Goal: Task Accomplishment & Management: Use online tool/utility

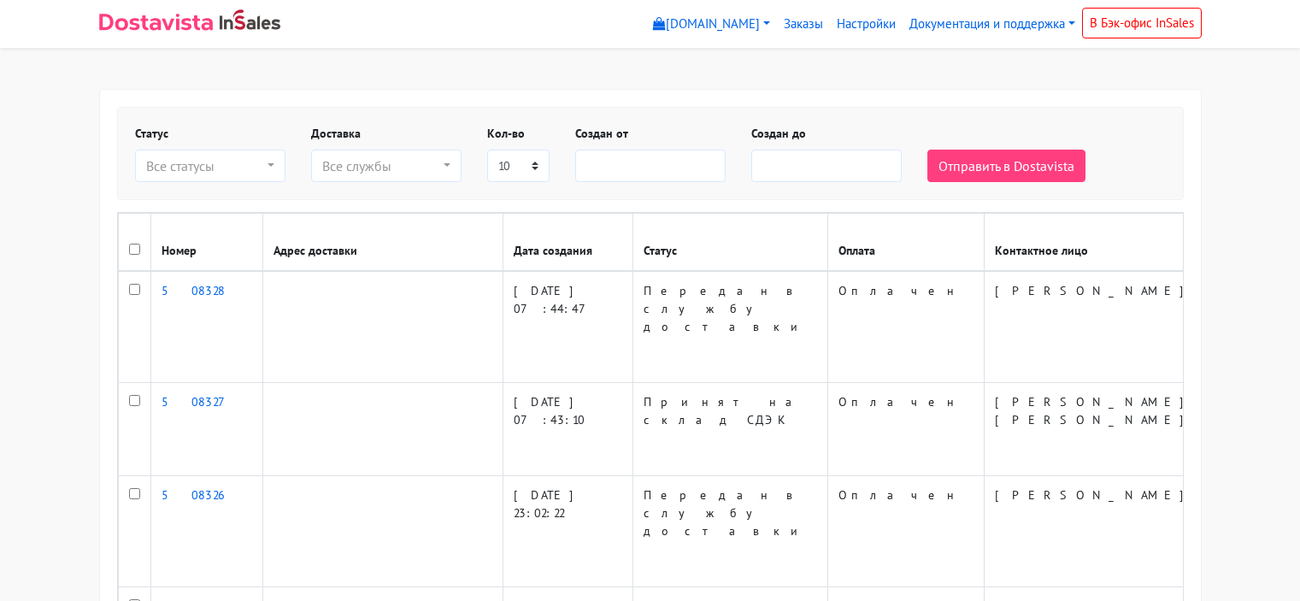
select select
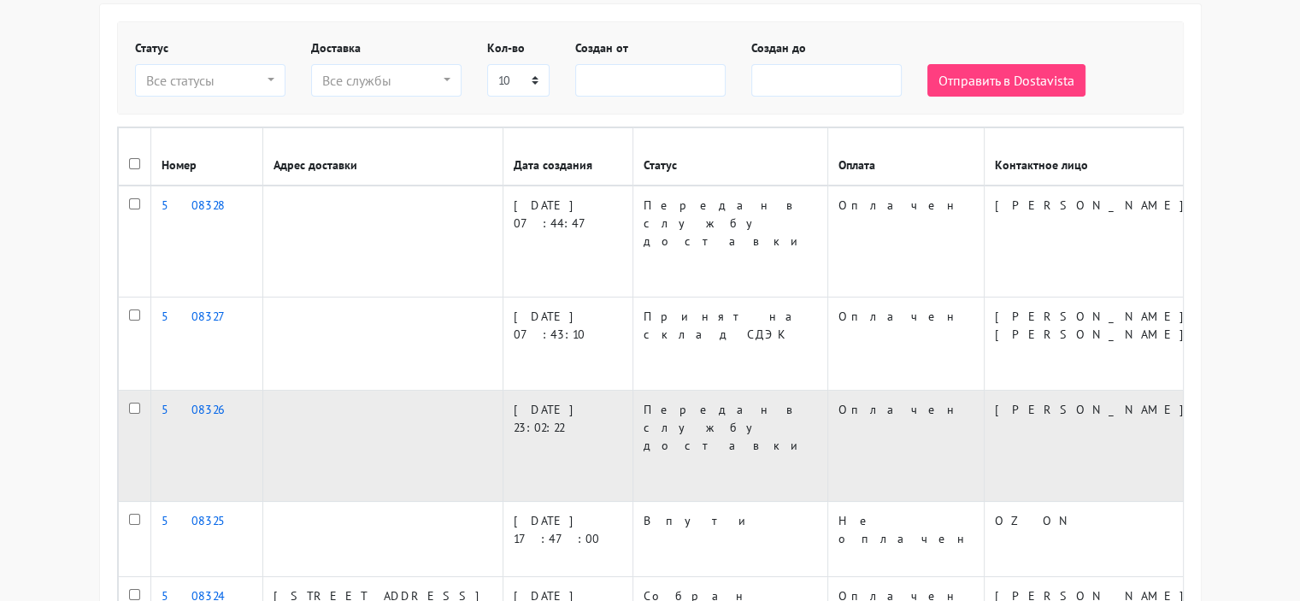
scroll to position [171, 0]
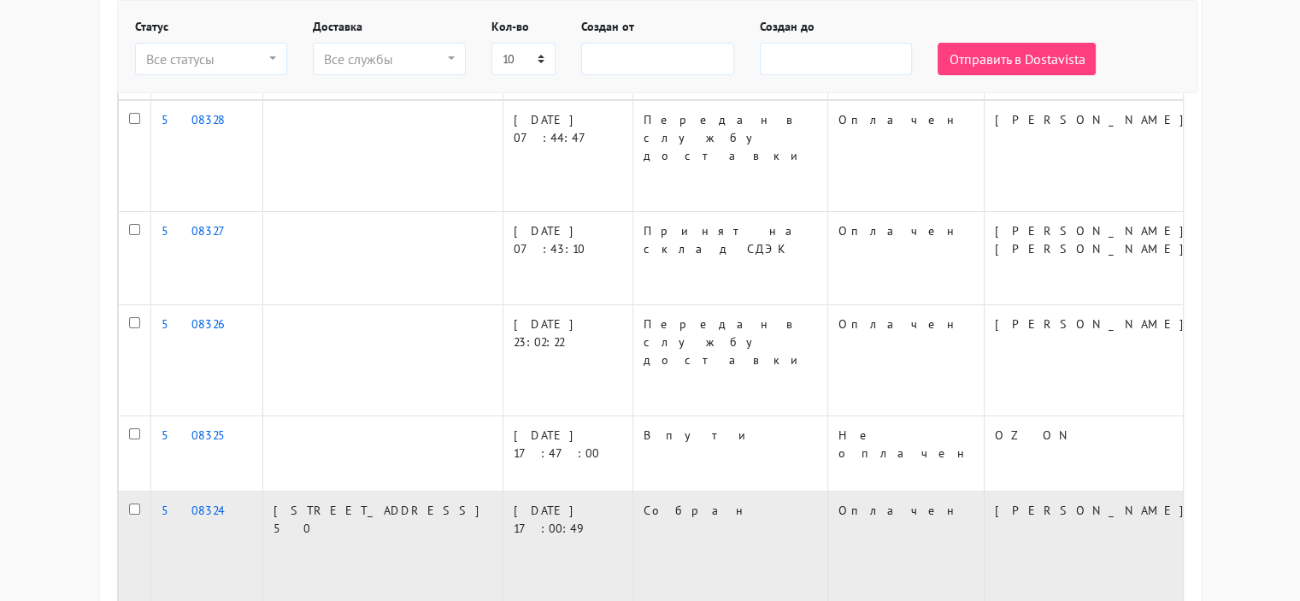
click at [132, 503] on input "checkbox" at bounding box center [134, 508] width 11 height 11
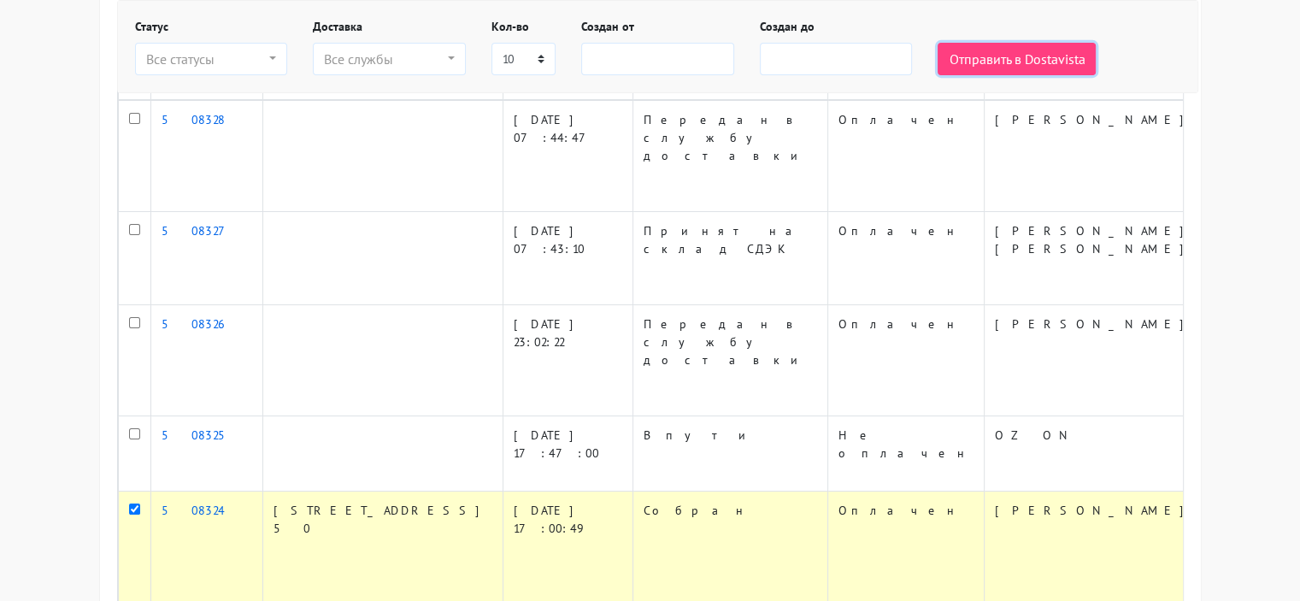
click at [984, 64] on button "Отправить в Dostavista" at bounding box center [1016, 59] width 158 height 32
click at [132, 503] on input "checkbox" at bounding box center [134, 508] width 11 height 11
checkbox input "false"
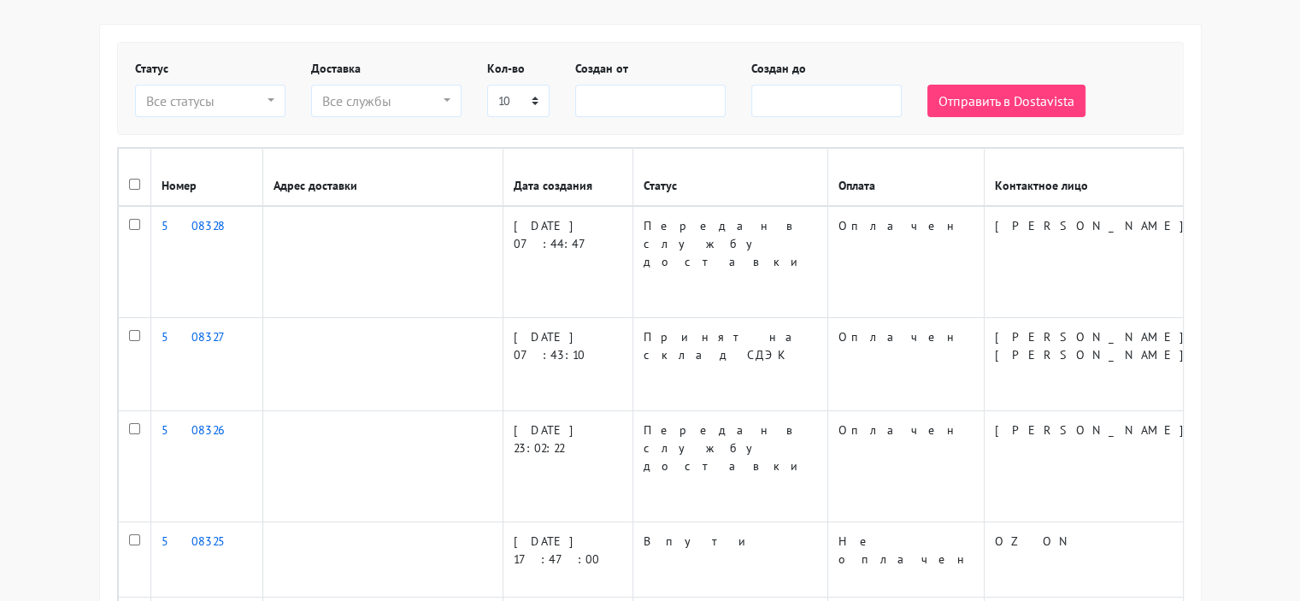
scroll to position [0, 0]
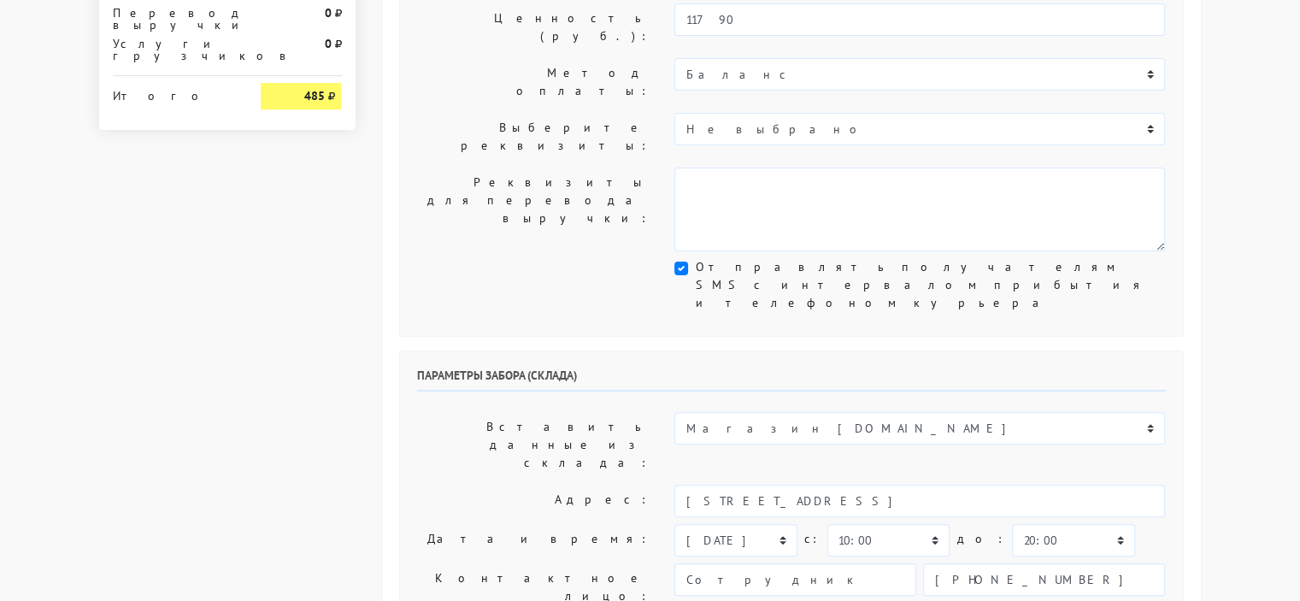
scroll to position [513, 0]
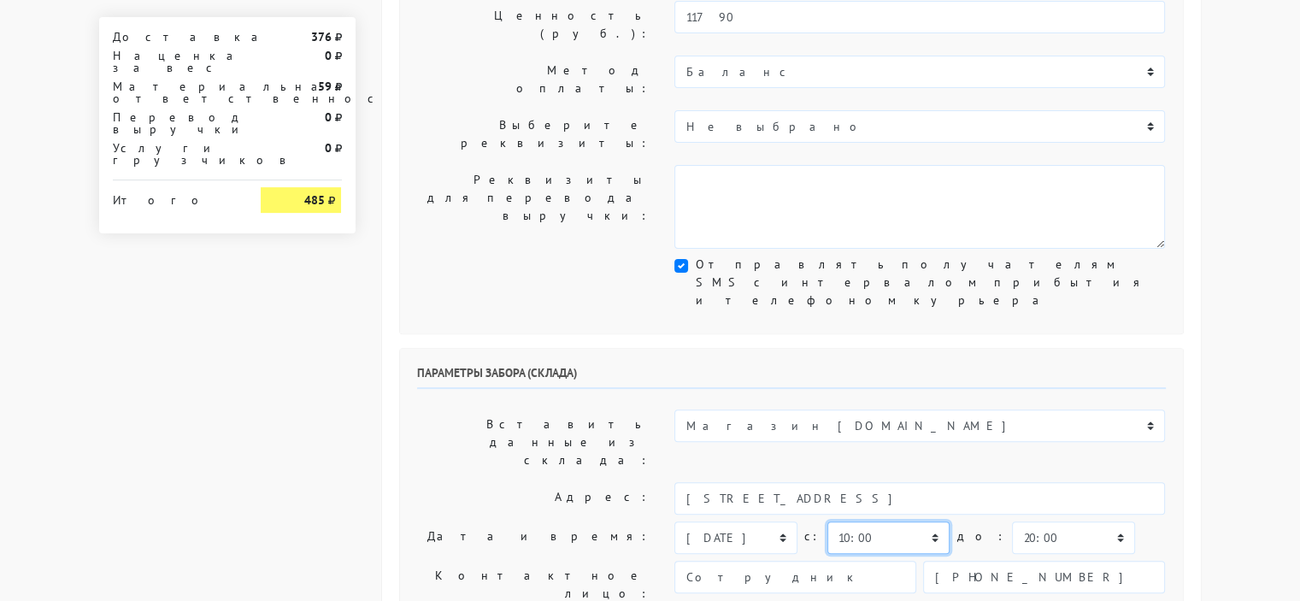
click at [926, 521] on select "00:00 00:30 01:00 01:30 02:00 02:30 03:00 03:30 04:00 04:30 05:00 05:30 06:00 0…" at bounding box center [888, 537] width 122 height 32
select select "17:30"
click at [827, 521] on select "00:00 00:30 01:00 01:30 02:00 02:30 03:00 03:30 04:00 04:30 05:00 05:30 06:00 0…" at bounding box center [888, 537] width 122 height 32
click at [1083, 521] on select "00:00 00:30 01:00 01:30 02:00 02:30 03:00 03:30 04:00 04:30 05:00 05:30 06:00 0…" at bounding box center [1073, 537] width 122 height 32
select select "18:30"
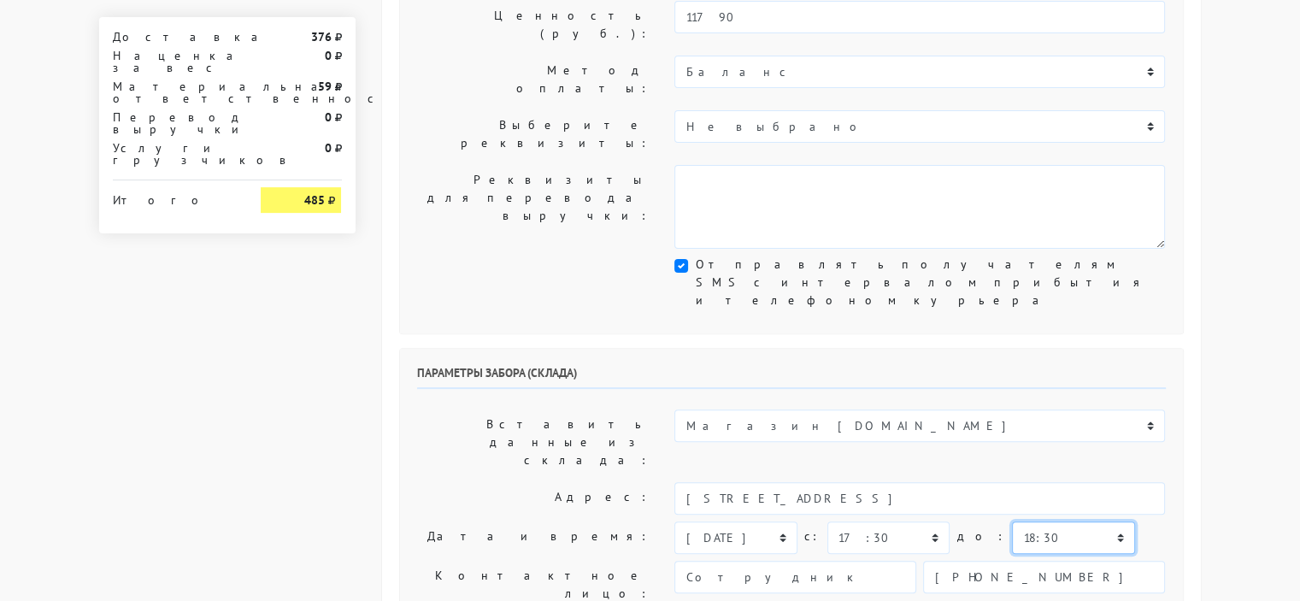
click at [1012, 521] on select "00:00 00:30 01:00 01:30 02:00 02:30 03:00 03:30 04:00 04:30 05:00 05:30 06:00 0…" at bounding box center [1073, 537] width 122 height 32
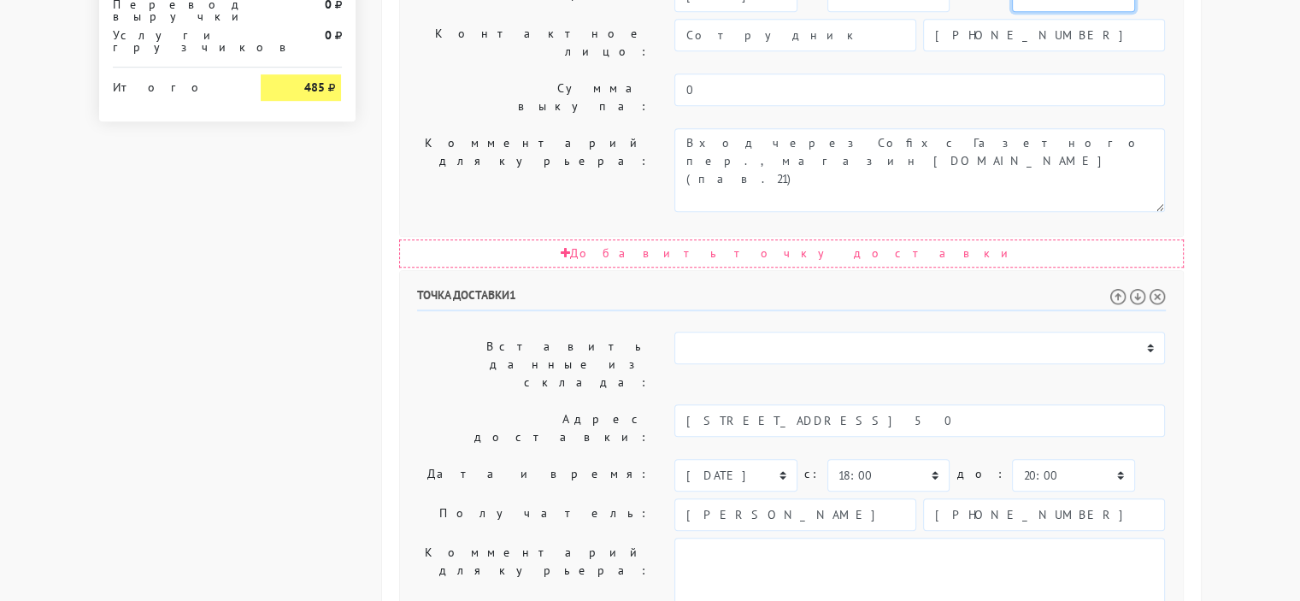
scroll to position [1056, 0]
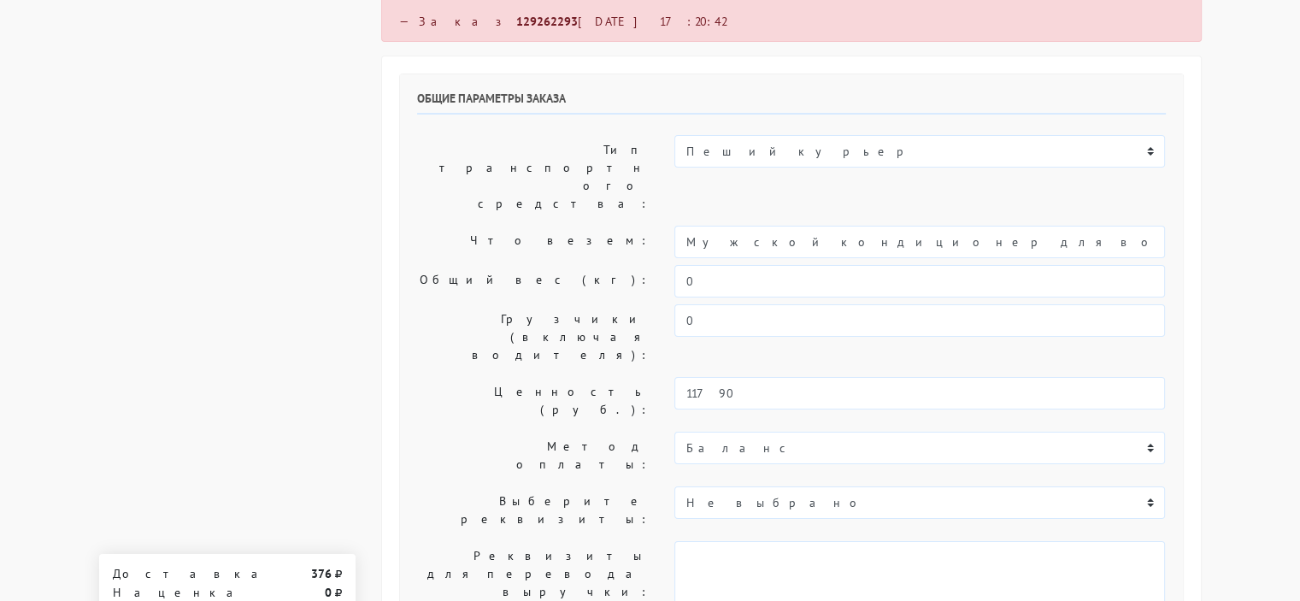
scroll to position [0, 0]
